Goal: Transaction & Acquisition: Purchase product/service

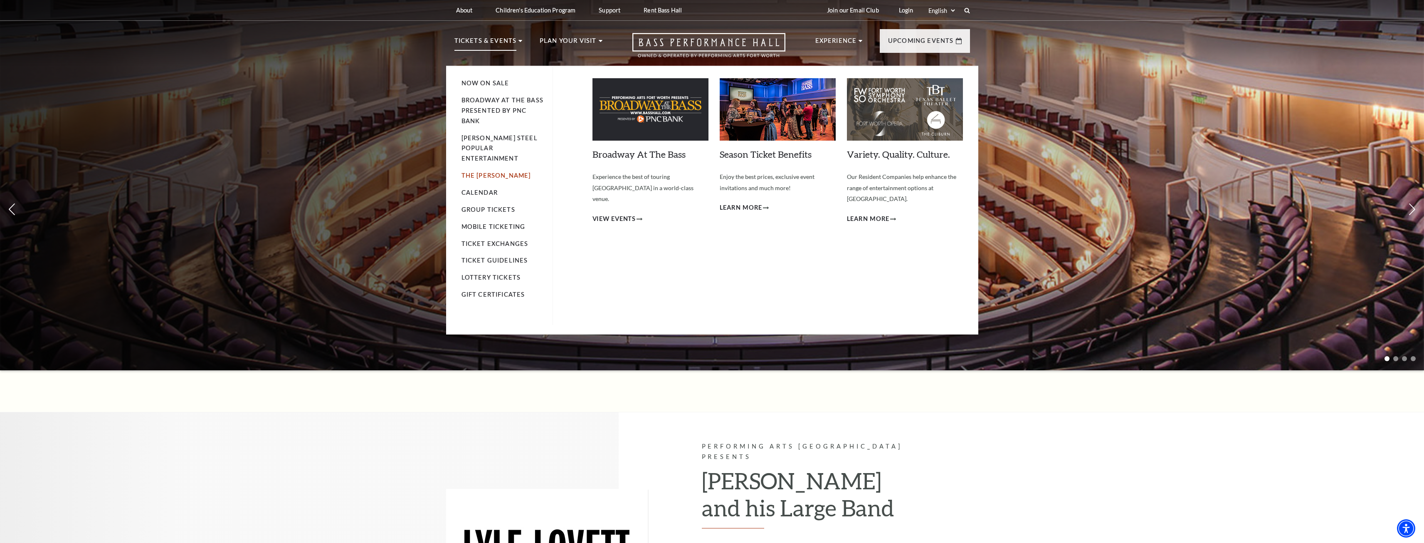
click at [490, 172] on link "The [PERSON_NAME]" at bounding box center [496, 175] width 69 height 7
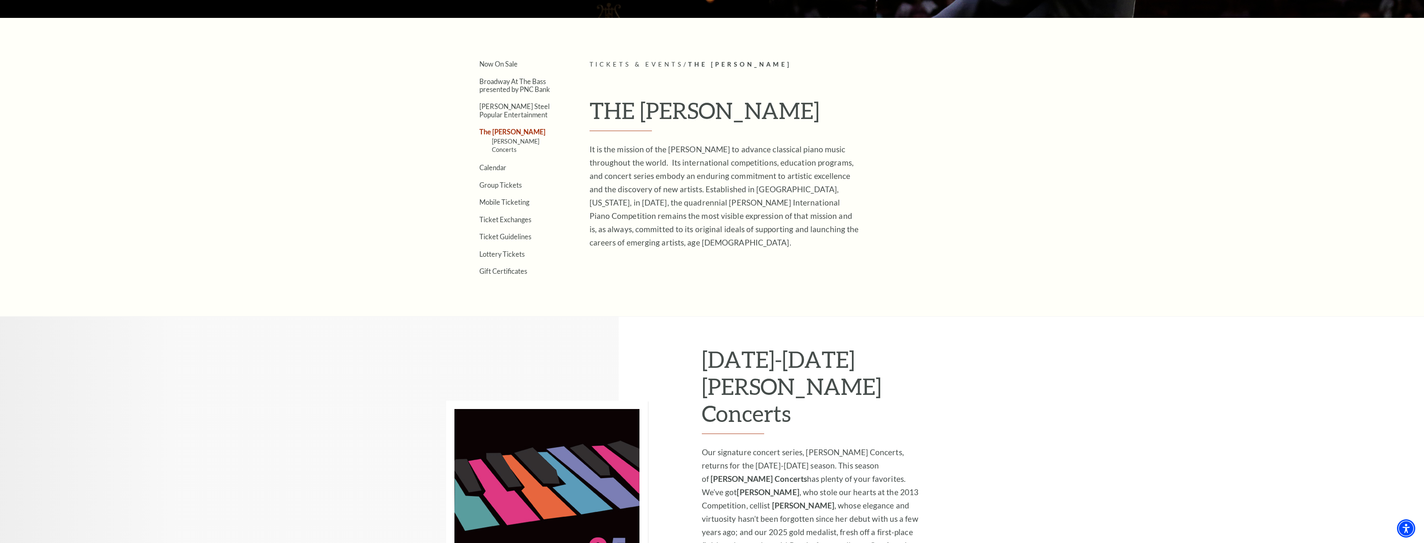
scroll to position [653, 0]
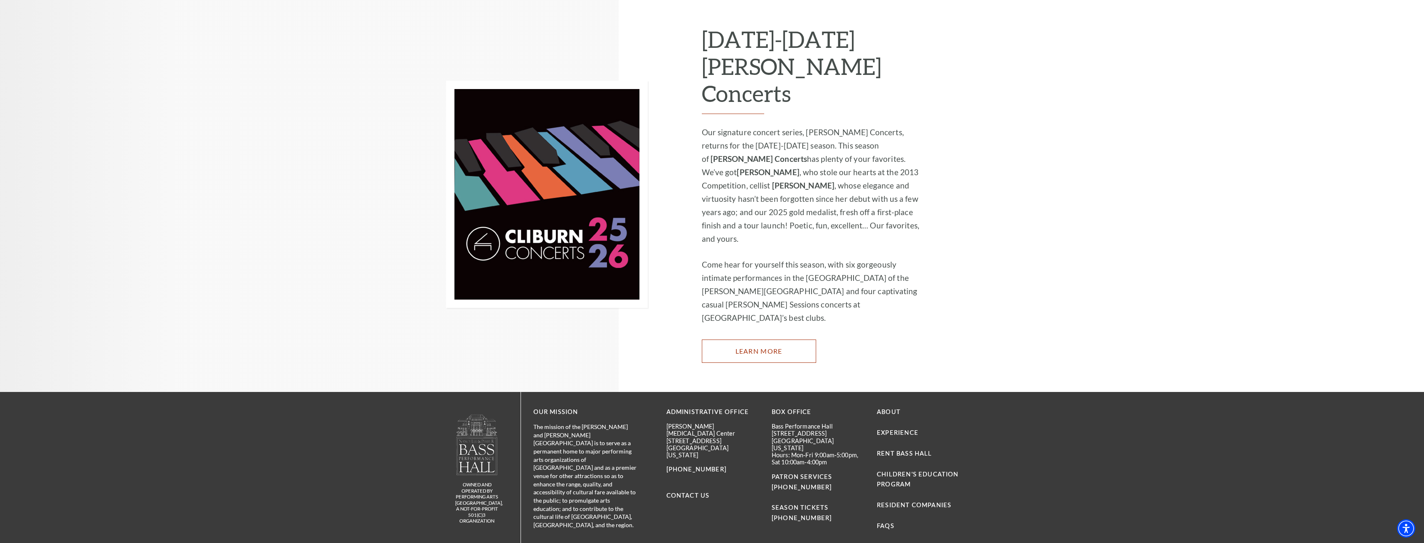
click at [772, 339] on link "Learn More" at bounding box center [759, 350] width 114 height 23
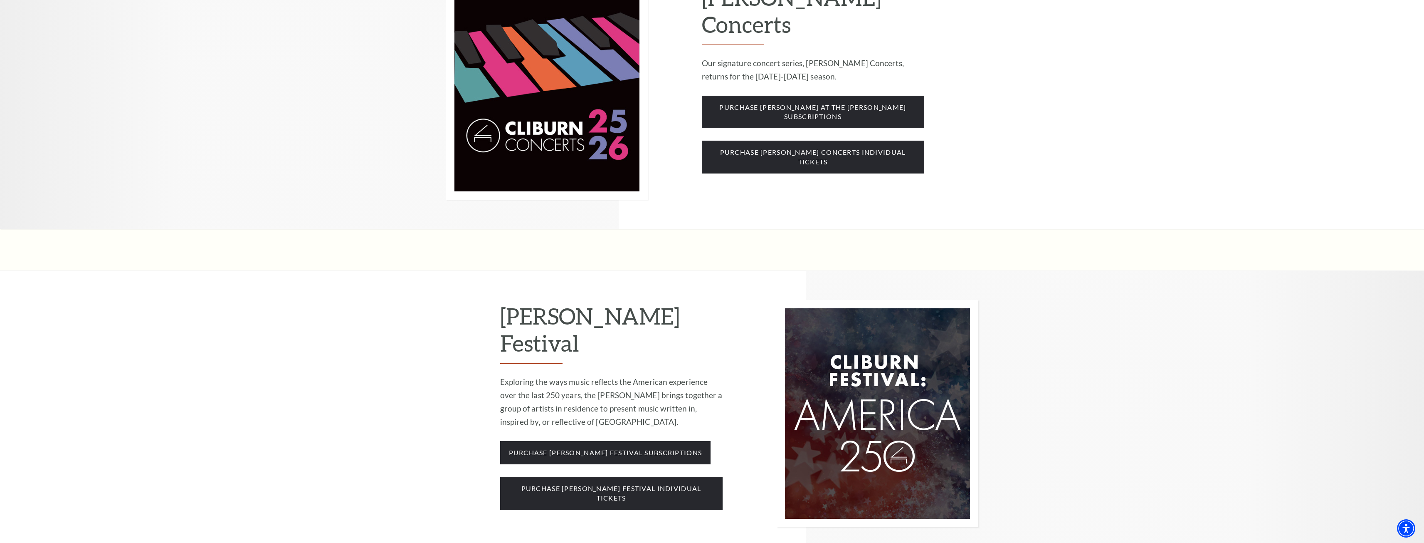
scroll to position [707, 0]
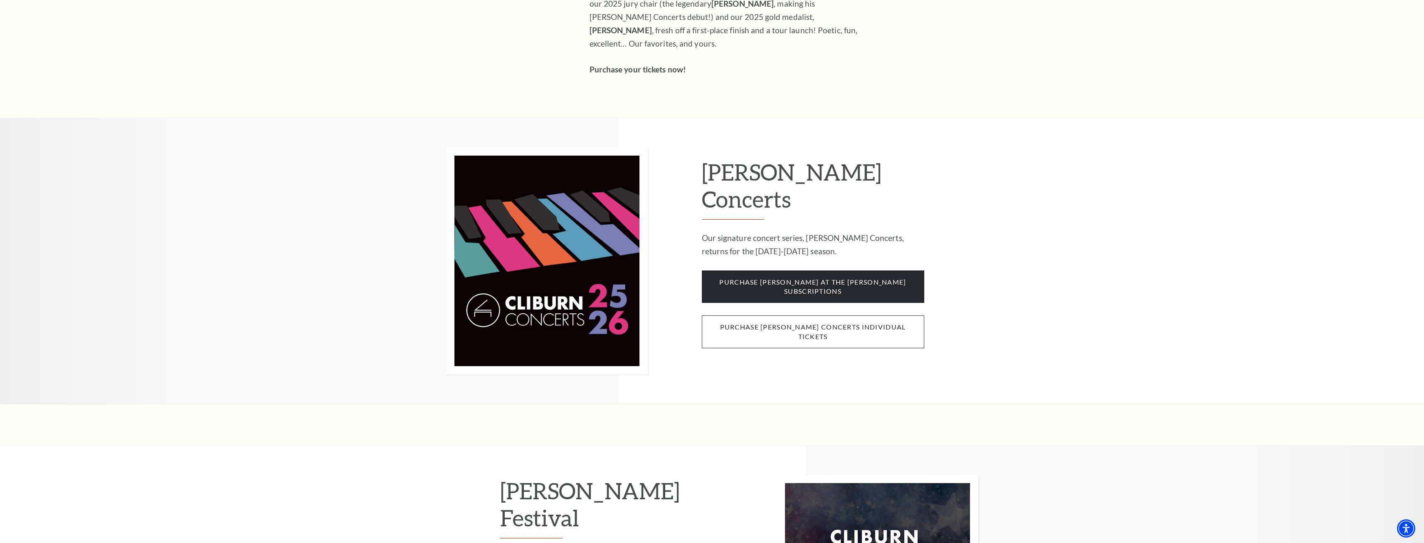
click at [823, 315] on span "purchase cliburn concerts individual tickets" at bounding box center [813, 331] width 222 height 33
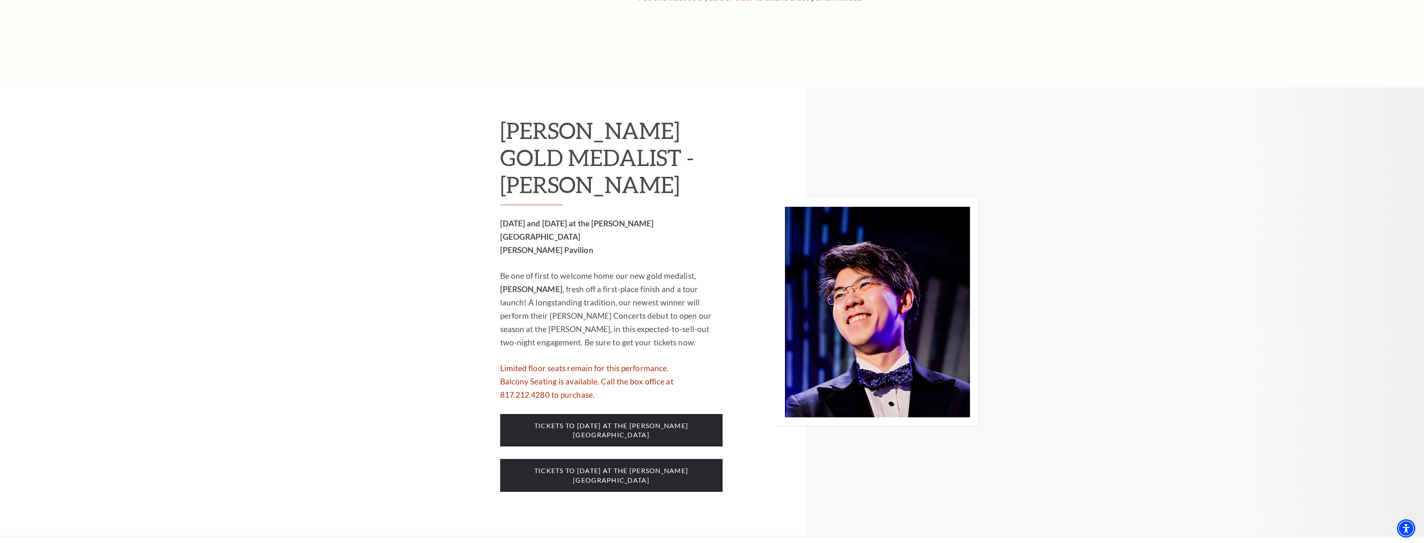
scroll to position [801, 0]
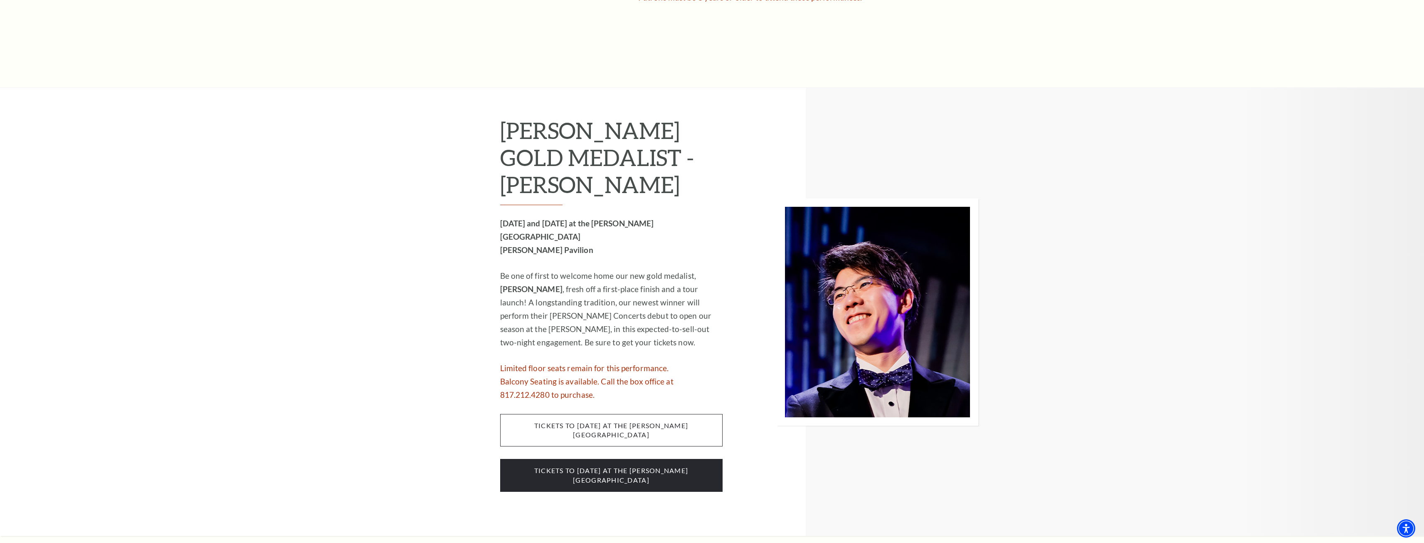
click at [639, 414] on span "tickets to Wednesday, october 1 at the kimbell art museum" at bounding box center [611, 430] width 222 height 33
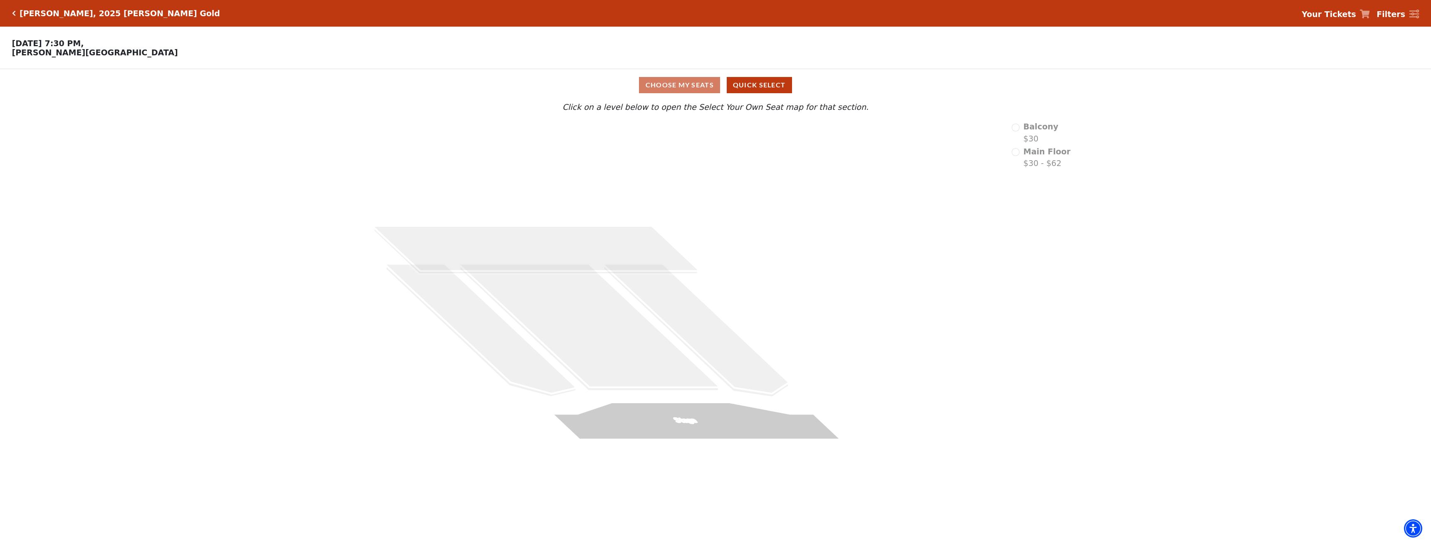
click at [12, 17] on div "[PERSON_NAME], 2025 [PERSON_NAME] Gold" at bounding box center [116, 14] width 208 height 10
click at [13, 14] on icon "Click here to go back to filters" at bounding box center [14, 13] width 4 height 6
